Goal: Transaction & Acquisition: Book appointment/travel/reservation

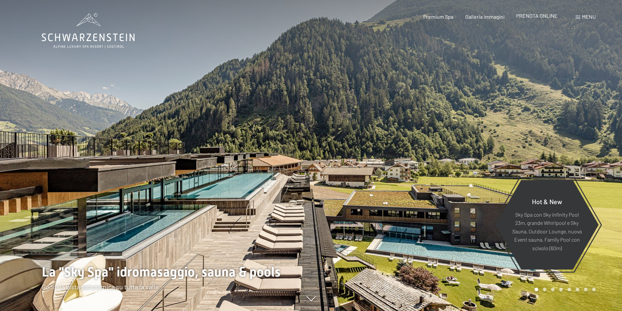
click at [542, 14] on span "PRENOTA ONLINE" at bounding box center [536, 15] width 41 height 6
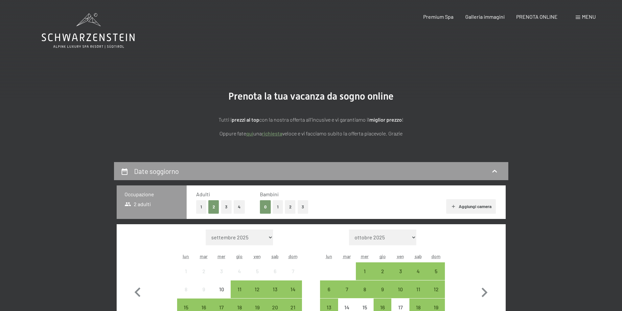
click at [587, 15] on span "Menu" at bounding box center [589, 16] width 14 height 6
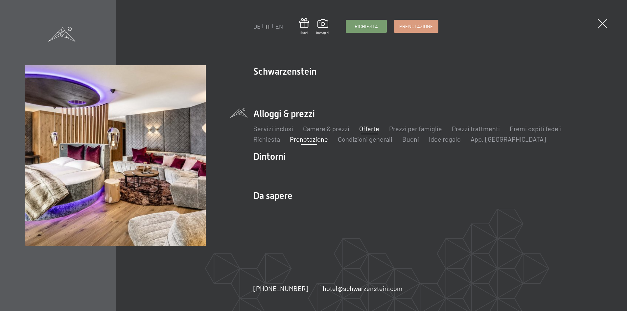
click at [376, 128] on link "Offerte" at bounding box center [369, 129] width 20 height 8
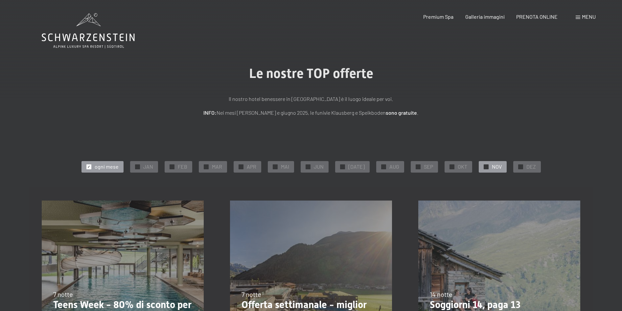
click at [492, 166] on span "NOV" at bounding box center [497, 166] width 10 height 7
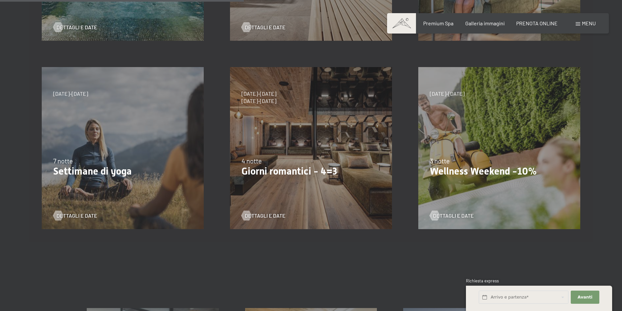
scroll to position [329, 0]
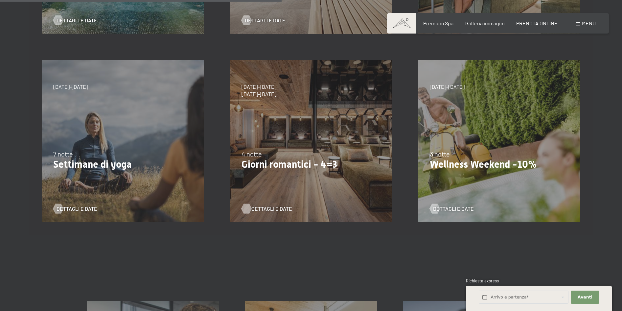
click at [275, 207] on span "Dettagli e Date" at bounding box center [271, 208] width 41 height 7
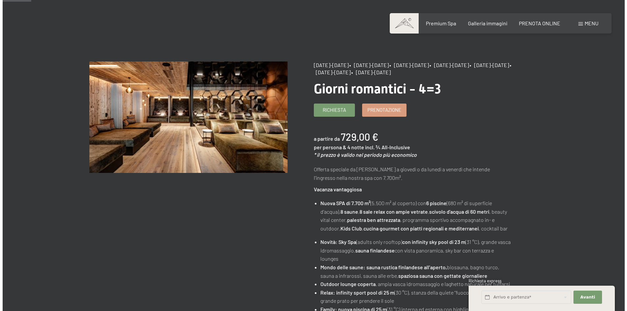
scroll to position [99, 0]
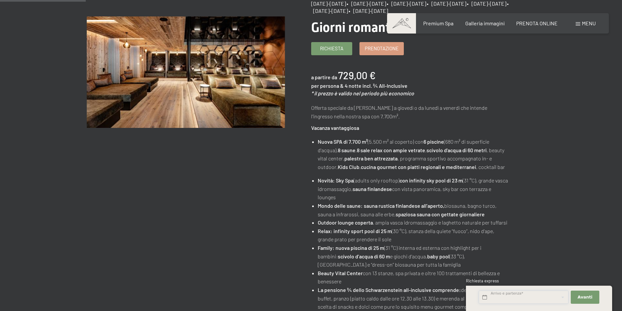
click at [537, 299] on input "text" at bounding box center [524, 297] width 90 height 13
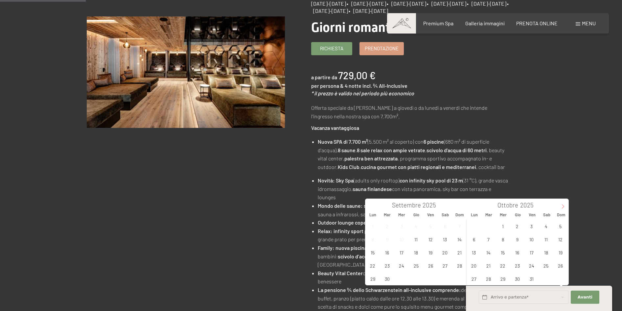
click at [565, 207] on icon at bounding box center [563, 206] width 5 height 5
click at [562, 223] on span "2" at bounding box center [560, 226] width 13 height 13
click at [517, 238] on span "6" at bounding box center [517, 239] width 13 height 13
type input "Dom. 02/11/2025 - Gio. 06/11/2025"
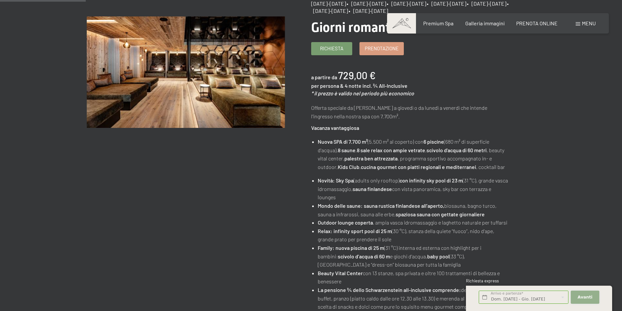
click at [580, 295] on span "Avanti" at bounding box center [585, 297] width 15 height 6
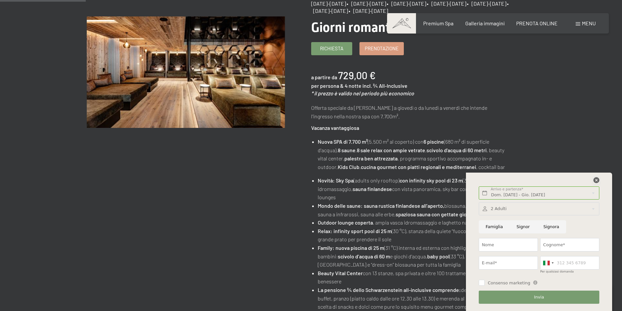
click at [597, 179] on icon at bounding box center [597, 180] width 6 height 6
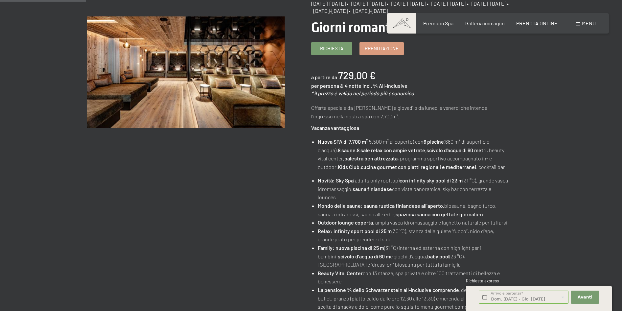
click at [592, 22] on span "Menu" at bounding box center [589, 23] width 14 height 6
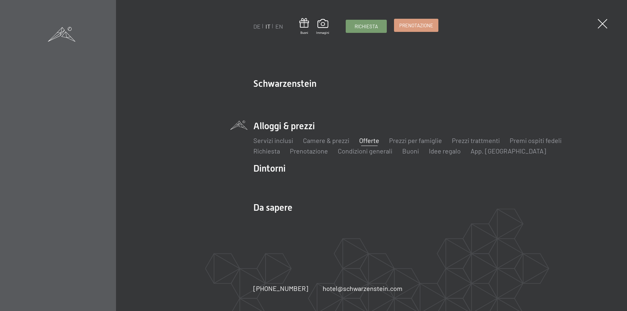
click at [412, 31] on link "Prenotazione" at bounding box center [416, 25] width 44 height 12
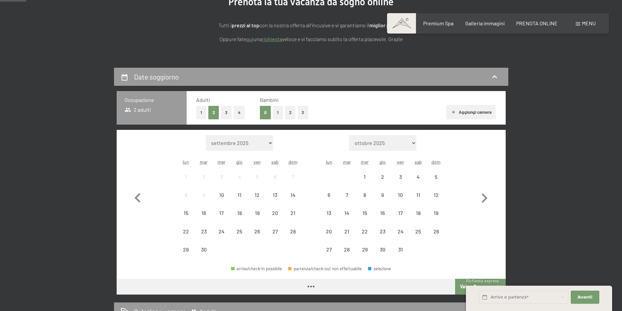
scroll to position [164, 0]
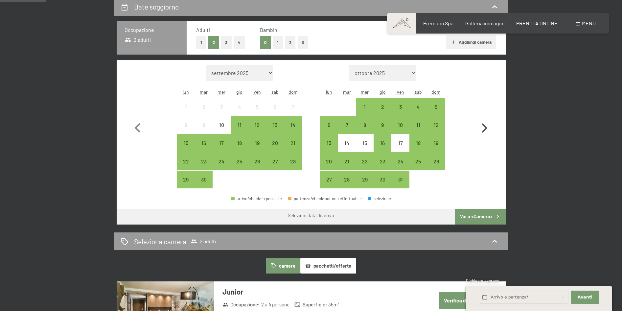
click at [486, 128] on icon "button" at bounding box center [485, 128] width 6 height 10
select select "2025-10-01"
select select "2025-11-01"
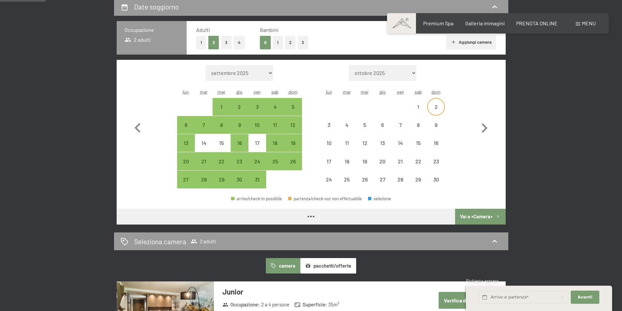
select select "2025-10-01"
select select "2025-11-01"
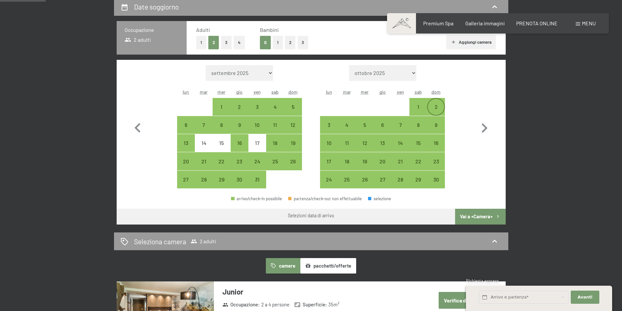
click at [434, 110] on div "2" at bounding box center [436, 112] width 16 height 16
select select "2025-10-01"
select select "2025-11-01"
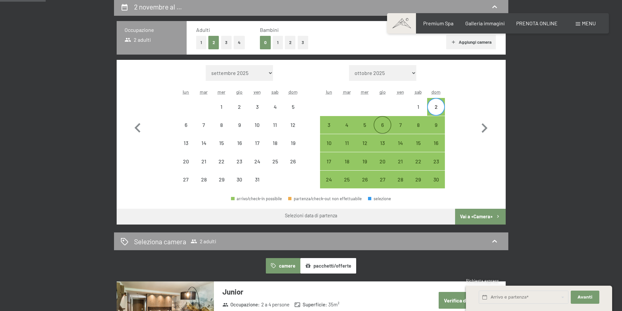
click at [384, 127] on div "6" at bounding box center [382, 130] width 16 height 16
select select "2025-10-01"
select select "2025-11-01"
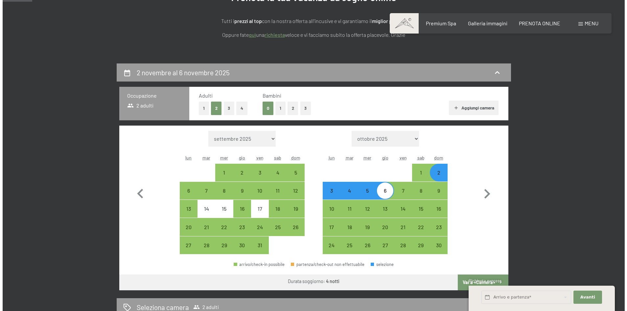
scroll to position [0, 0]
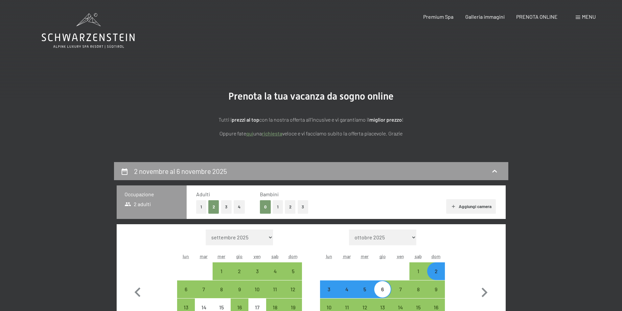
click at [588, 16] on span "Menu" at bounding box center [589, 16] width 14 height 6
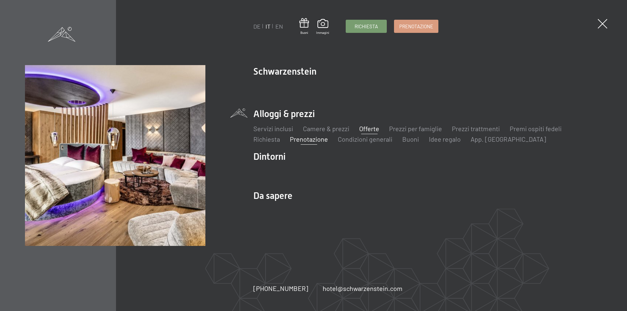
click at [367, 130] on link "Offerte" at bounding box center [369, 129] width 20 height 8
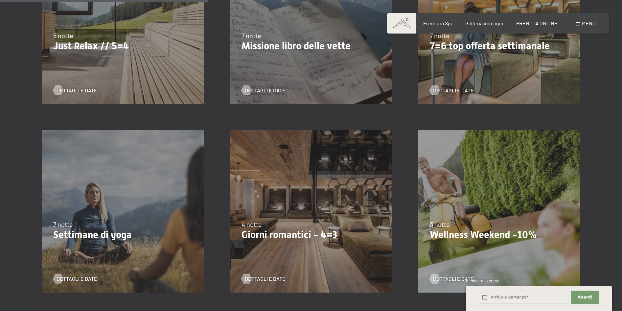
scroll to position [460, 0]
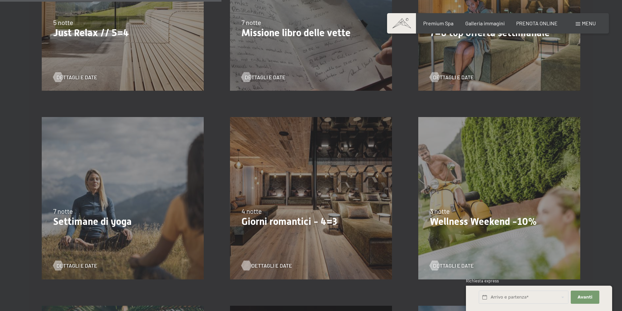
click at [274, 265] on span "Dettagli e Date" at bounding box center [271, 265] width 41 height 7
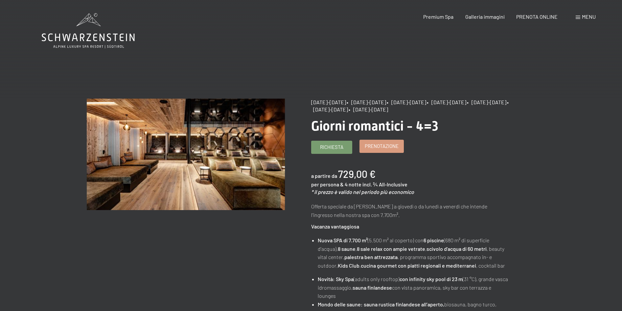
click at [381, 149] on span "Prenotazione" at bounding box center [382, 146] width 34 height 7
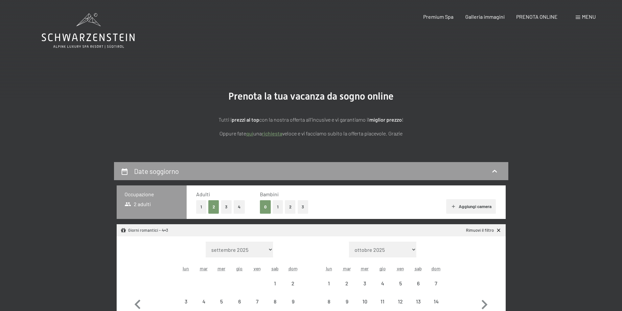
select select "[DATE]"
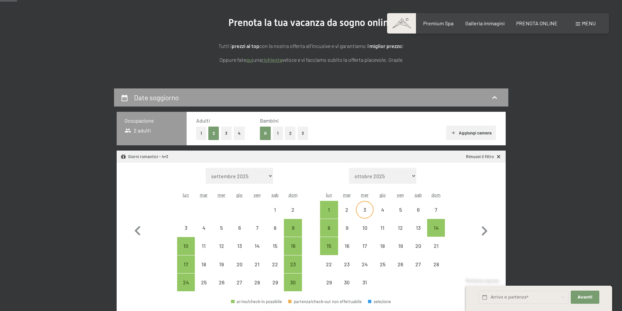
scroll to position [131, 0]
